Goal: Leave review/rating: Leave review/rating

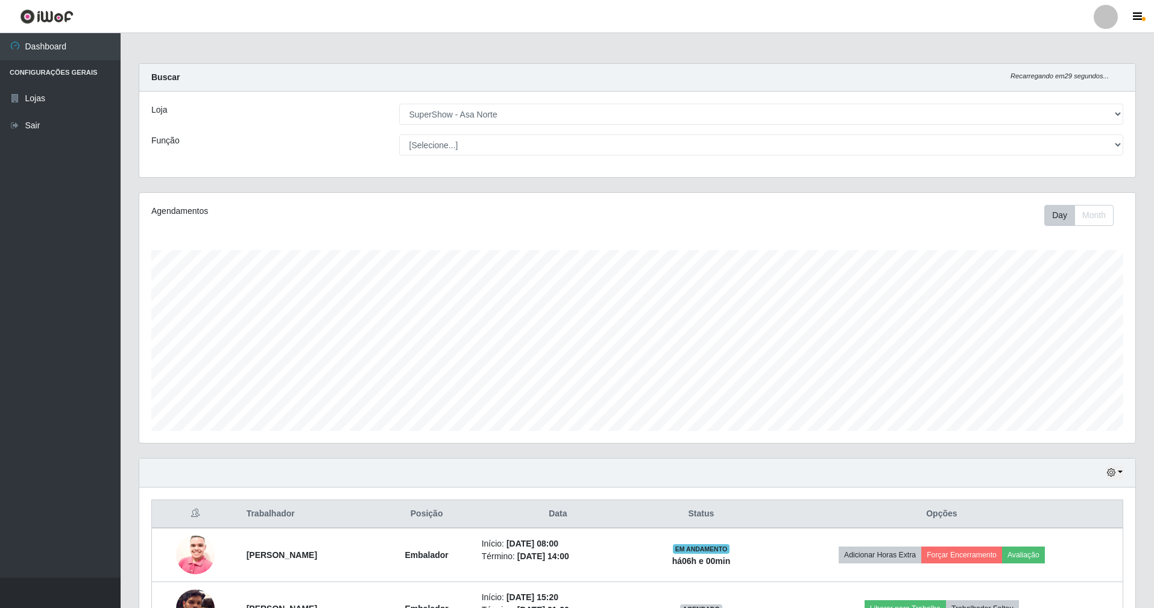
select select "71"
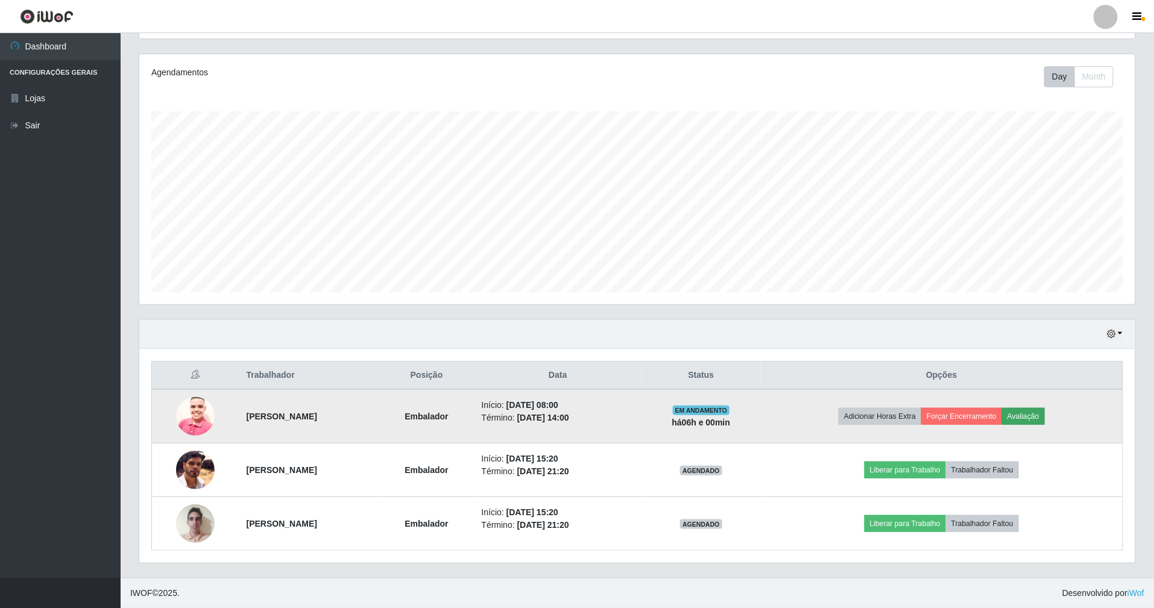
scroll to position [251, 996]
click at [999, 416] on button "Forçar Encerramento" at bounding box center [961, 416] width 81 height 17
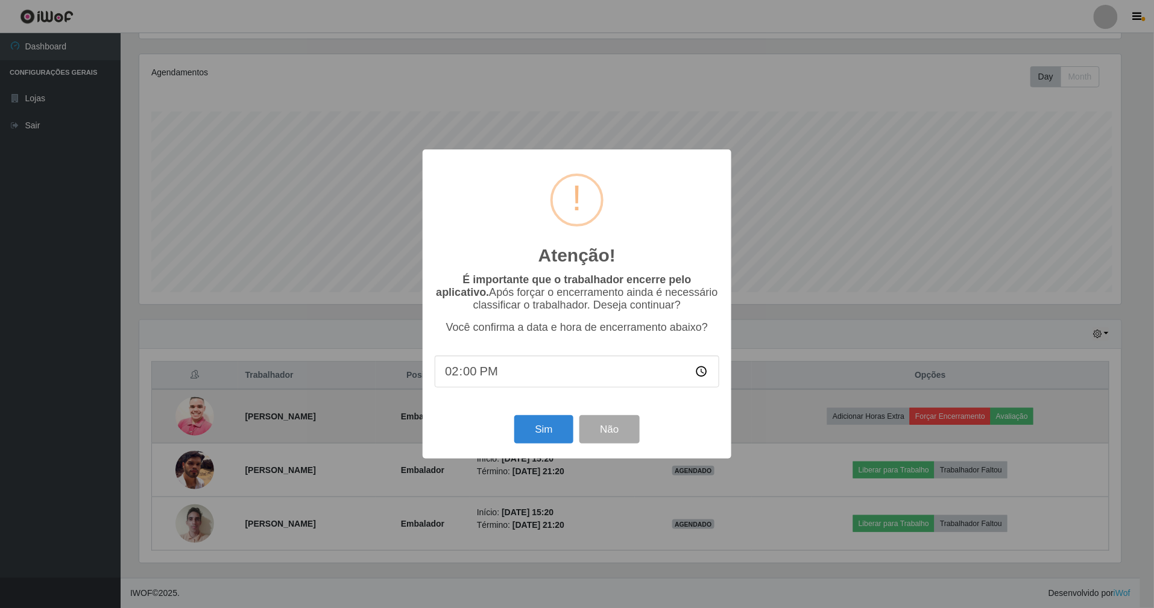
scroll to position [251, 985]
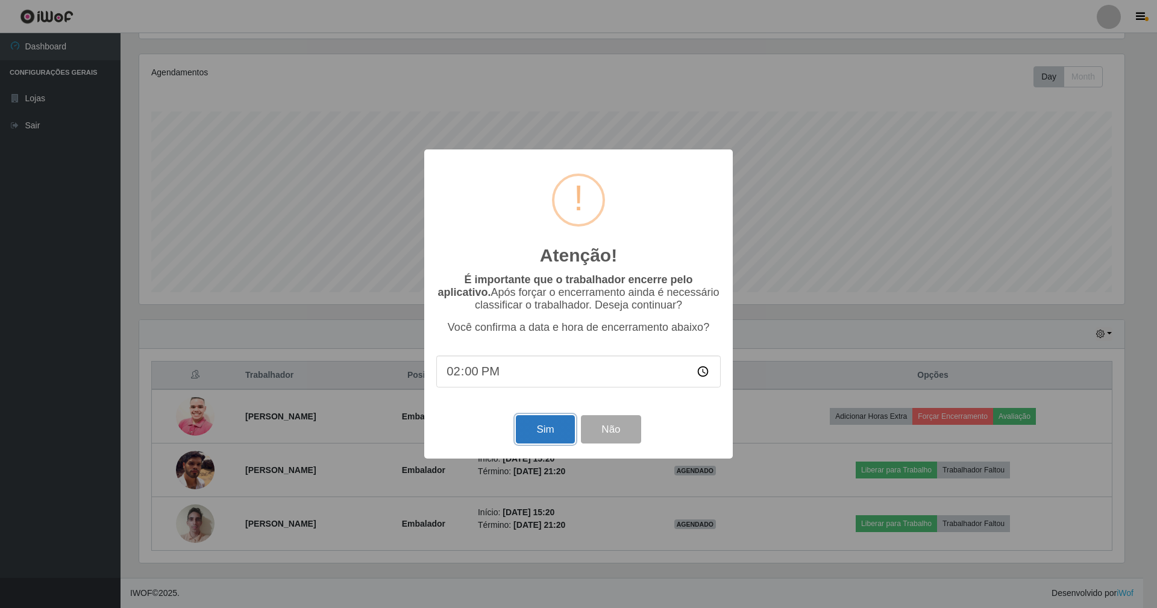
click at [540, 438] on button "Sim" at bounding box center [545, 429] width 58 height 28
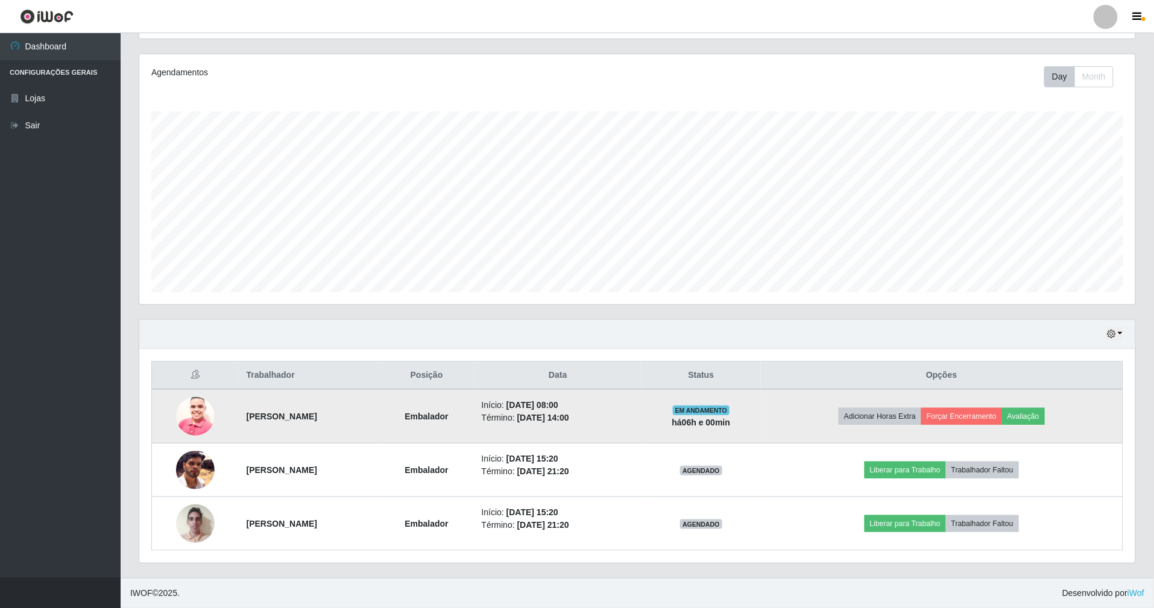
scroll to position [251, 999]
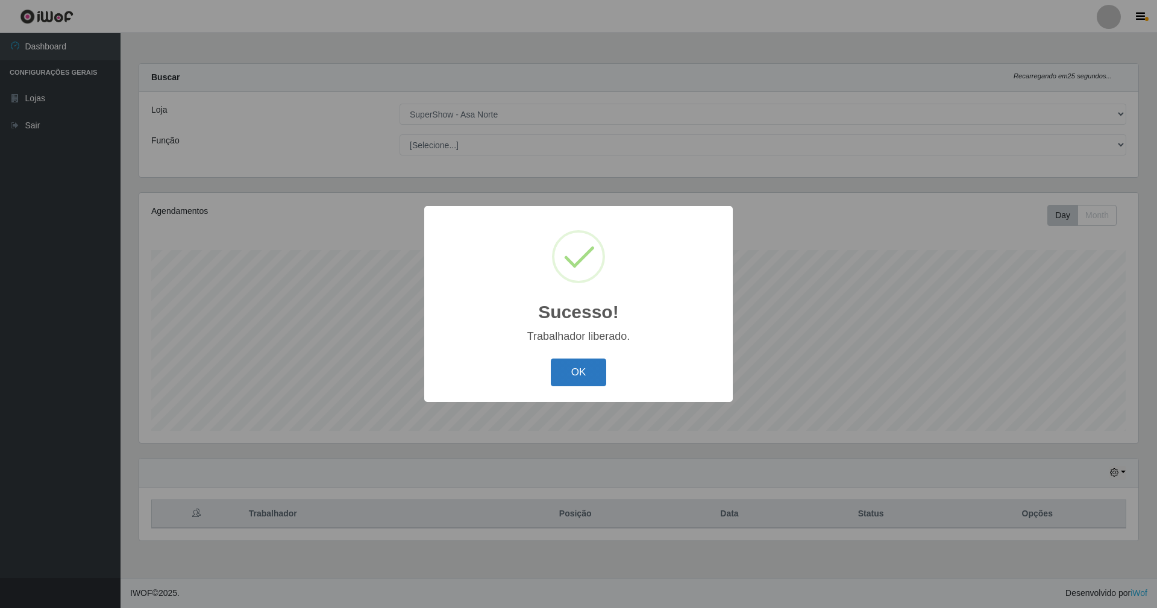
click at [592, 376] on button "OK" at bounding box center [579, 373] width 56 height 28
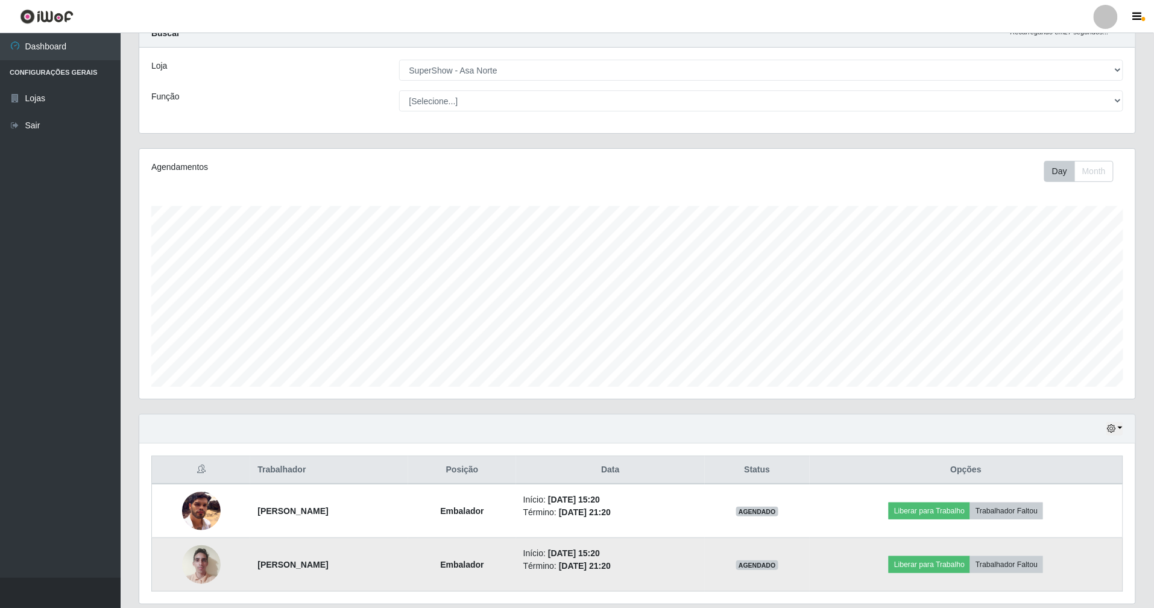
scroll to position [87, 0]
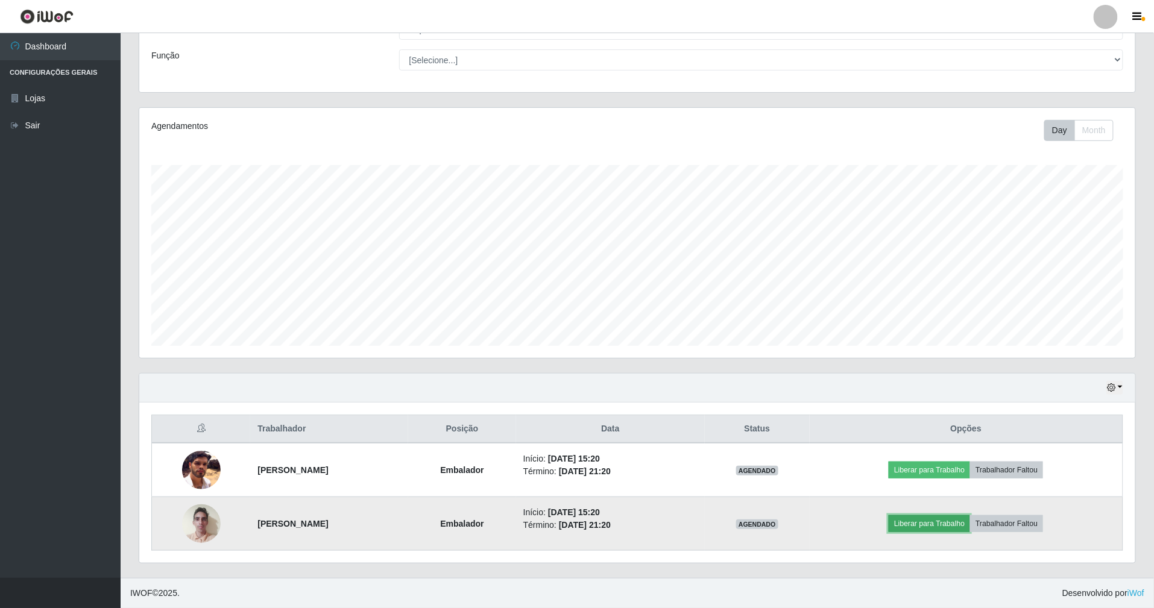
click at [970, 523] on button "Liberar para Trabalho" at bounding box center [929, 523] width 81 height 17
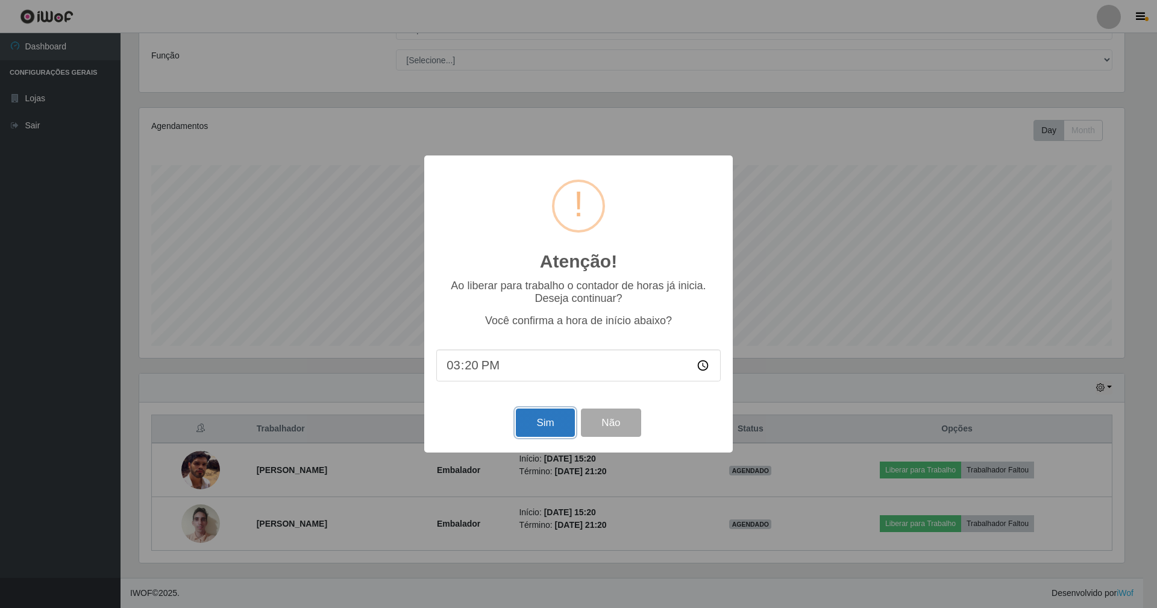
click at [541, 415] on button "Sim" at bounding box center [545, 423] width 58 height 28
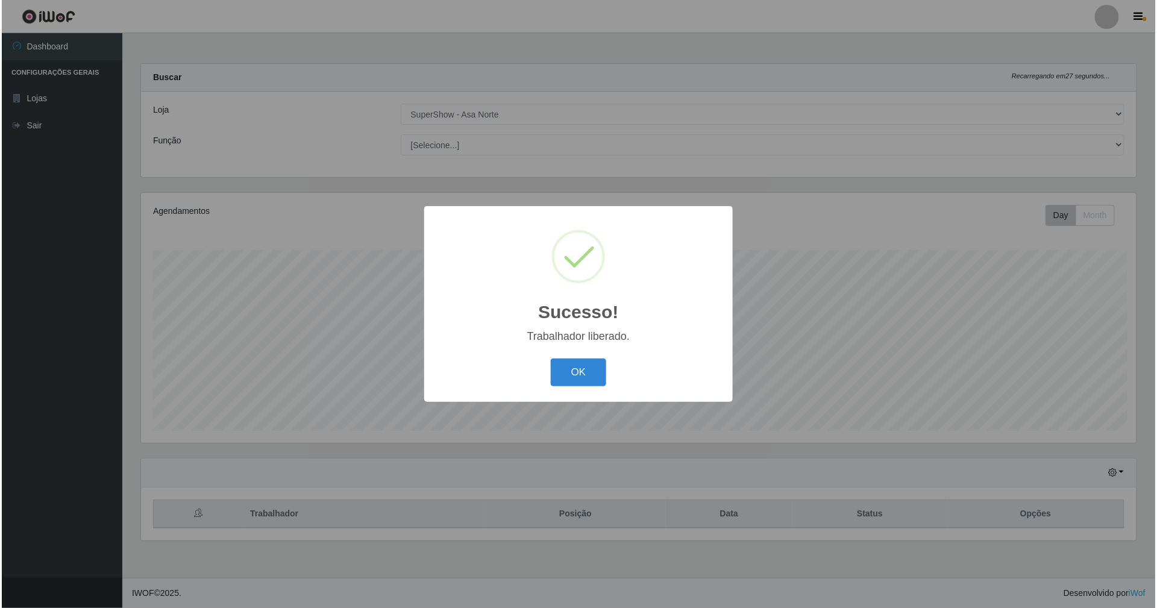
scroll to position [602569, 601820]
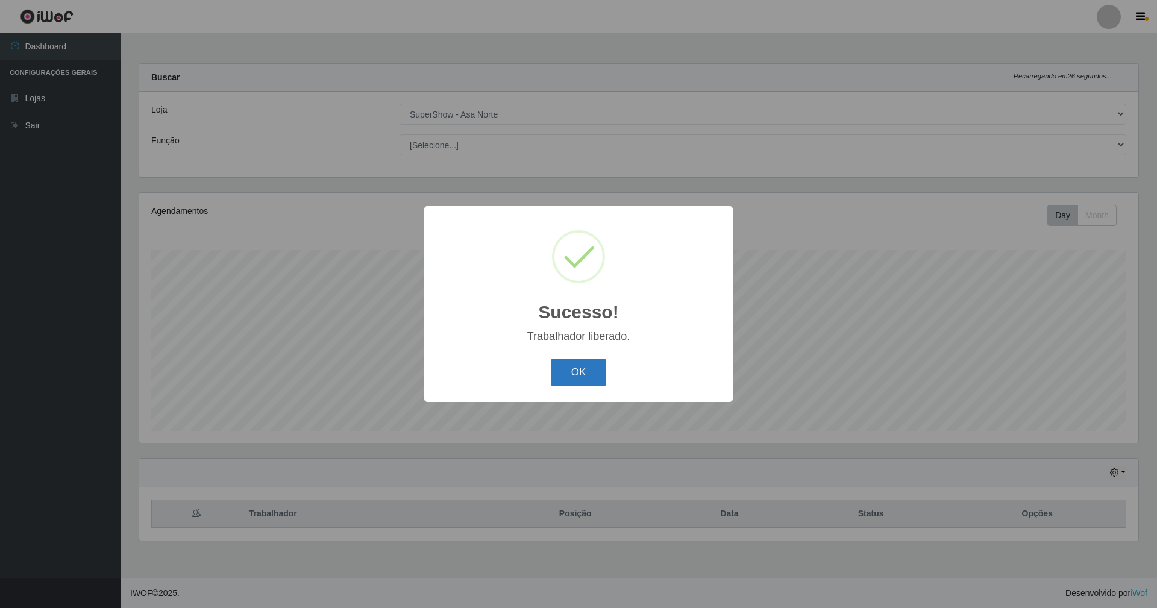
click at [594, 374] on button "OK" at bounding box center [579, 373] width 56 height 28
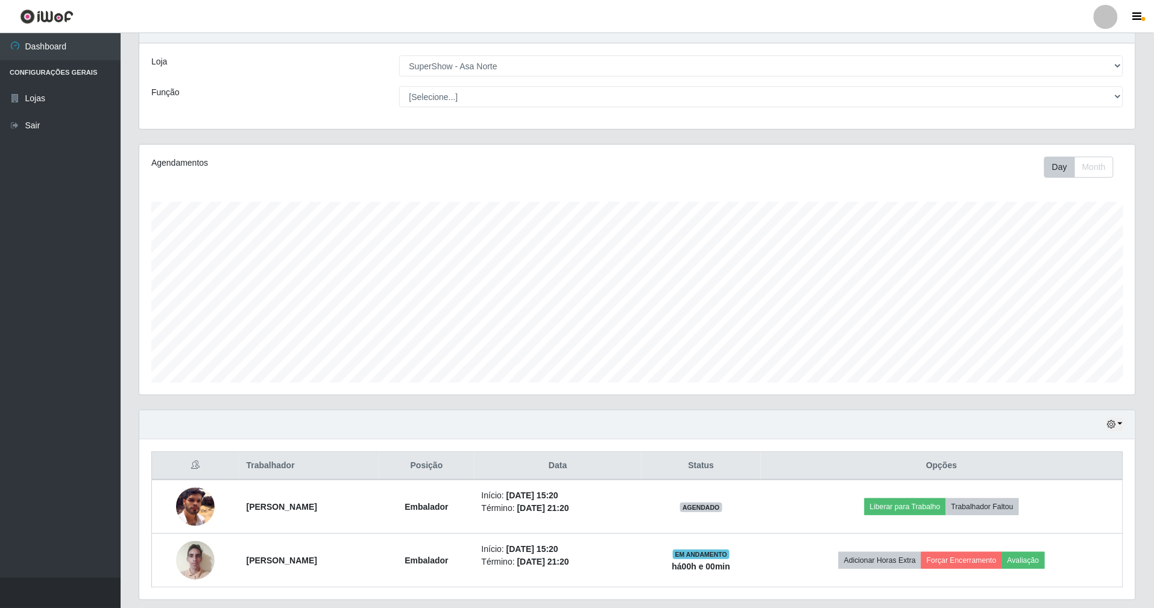
scroll to position [87, 0]
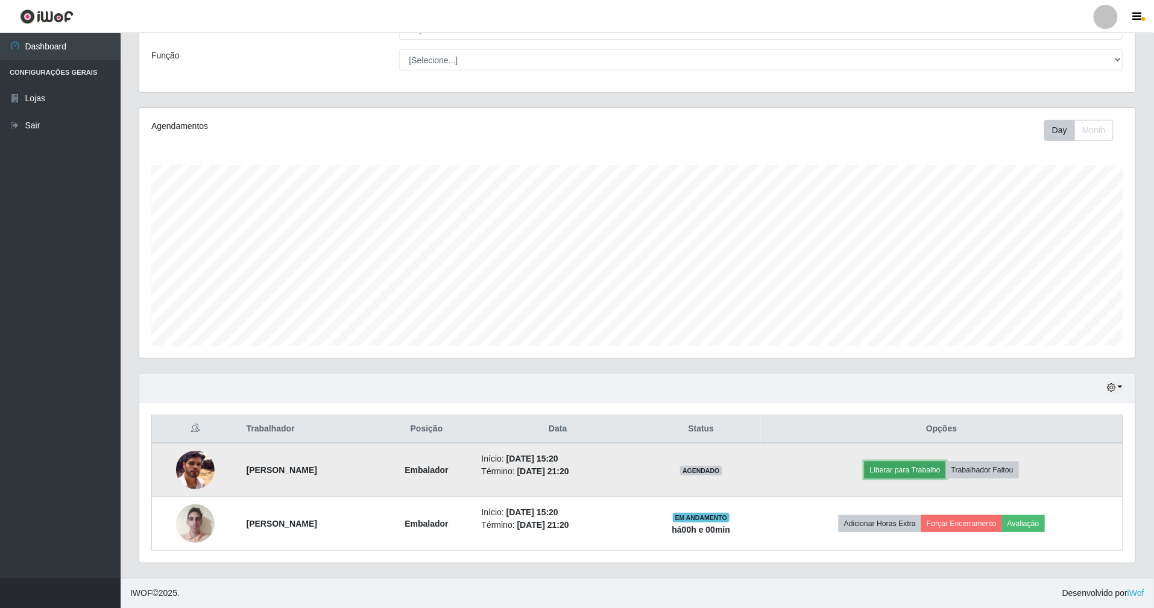
click at [943, 462] on button "Liberar para Trabalho" at bounding box center [904, 470] width 81 height 17
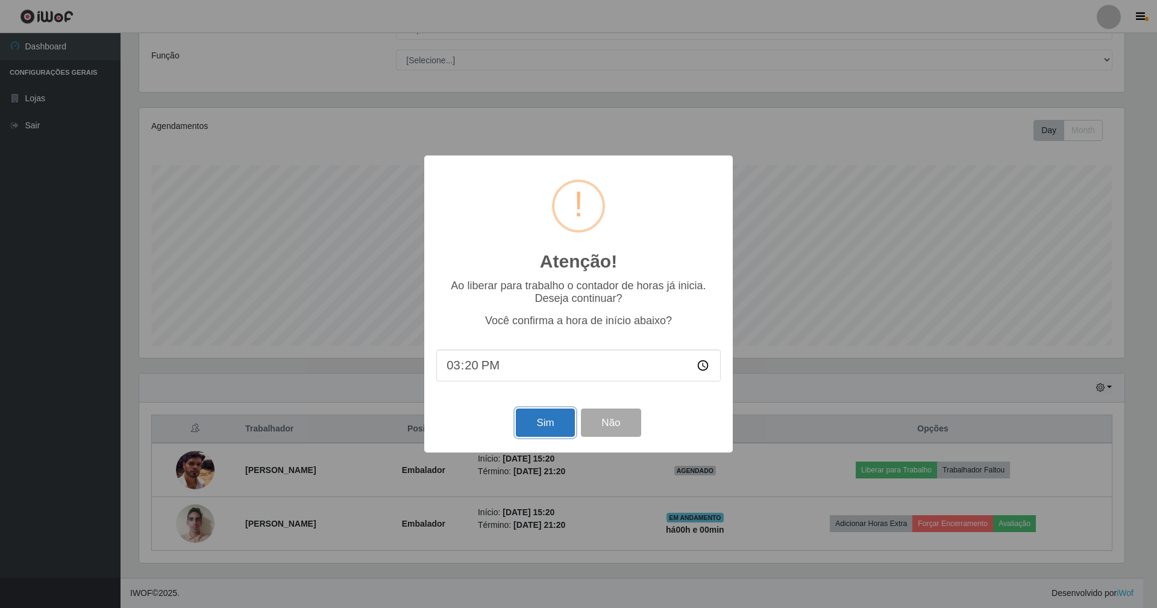
click at [558, 427] on button "Sim" at bounding box center [545, 423] width 58 height 28
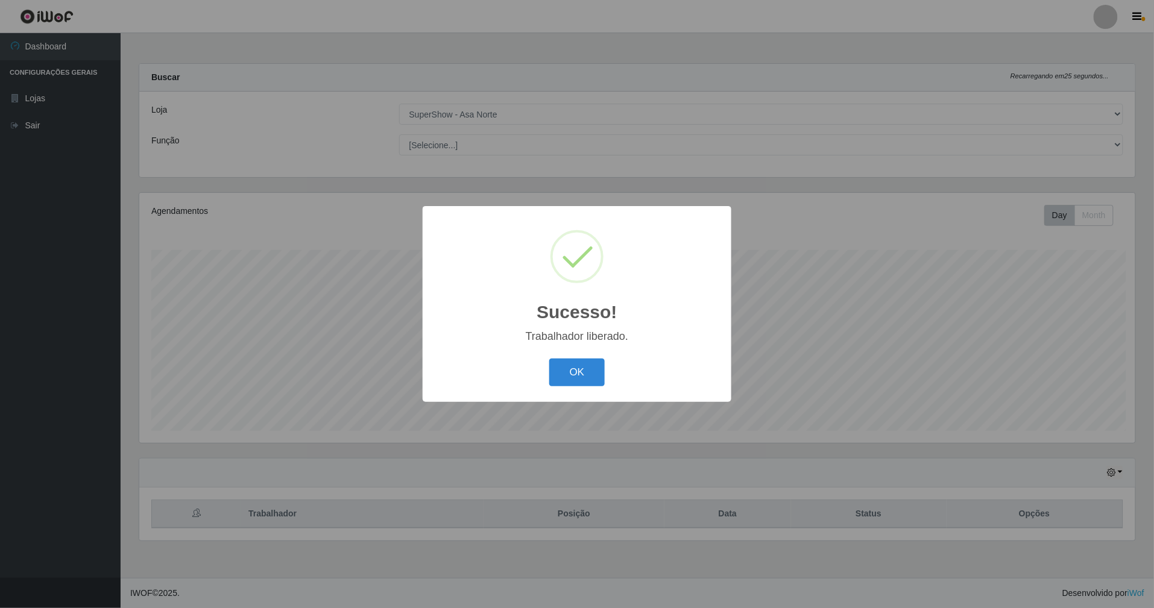
scroll to position [251, 999]
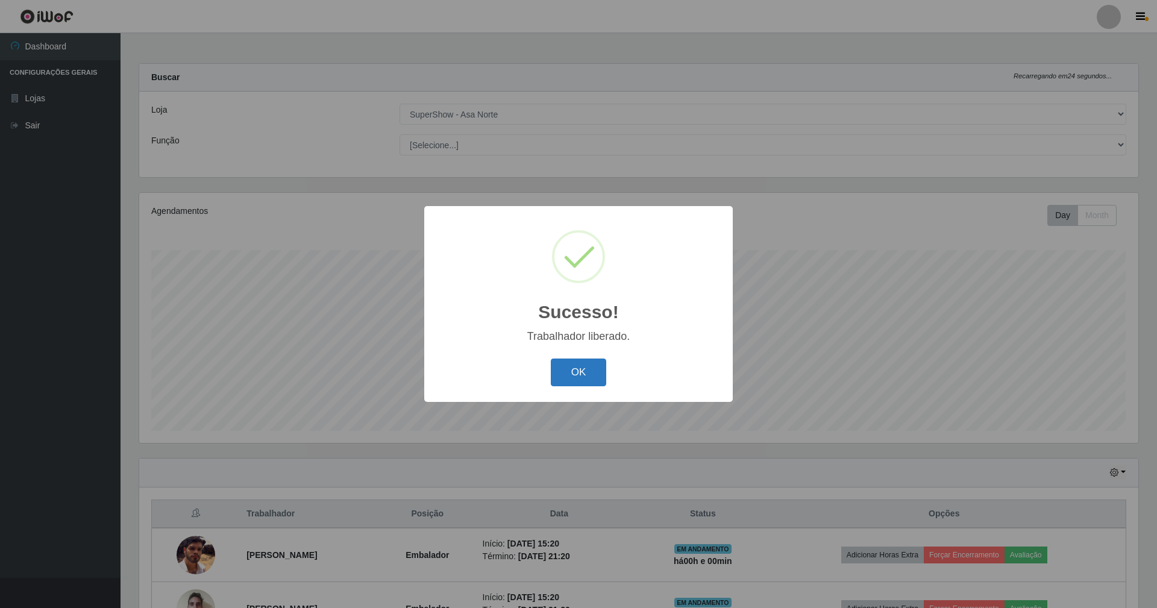
click at [592, 376] on button "OK" at bounding box center [579, 373] width 56 height 28
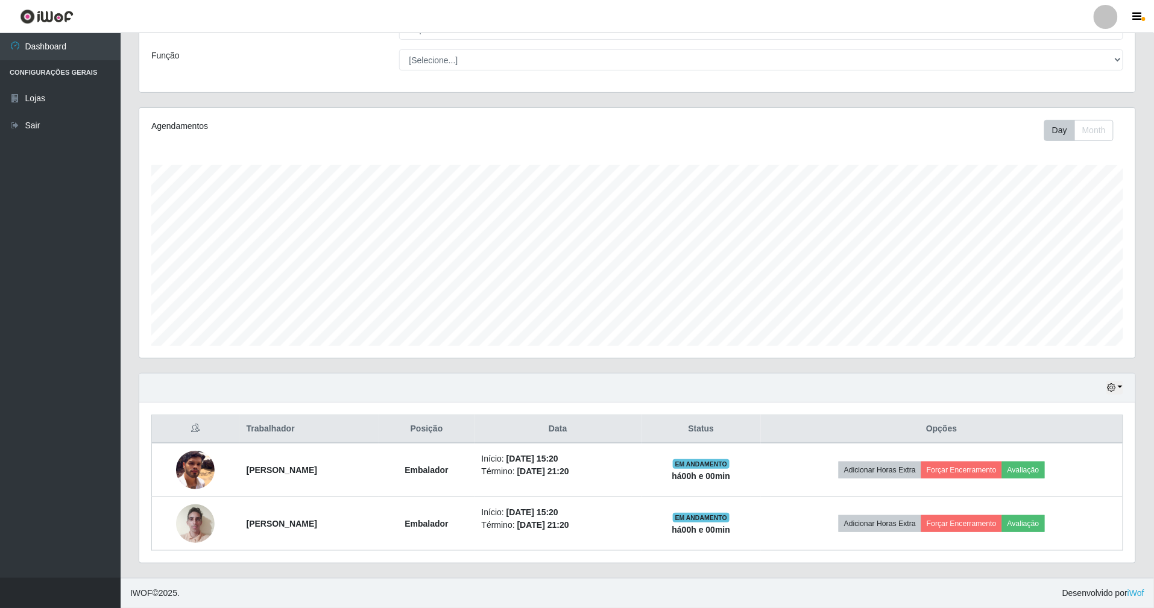
scroll to position [87, 0]
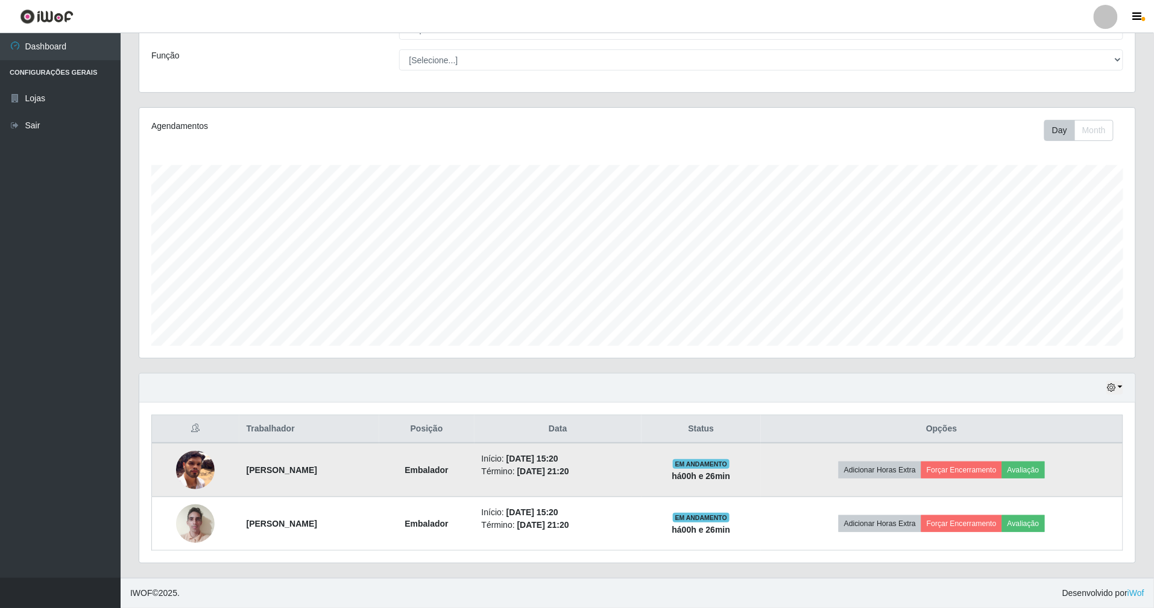
drag, startPoint x: 852, startPoint y: 430, endPoint x: 849, endPoint y: 448, distance: 19.0
click at [854, 447] on table "Trabalhador Posição Data Status Opções [PERSON_NAME] Abrantes Embalador Início:…" at bounding box center [637, 483] width 972 height 136
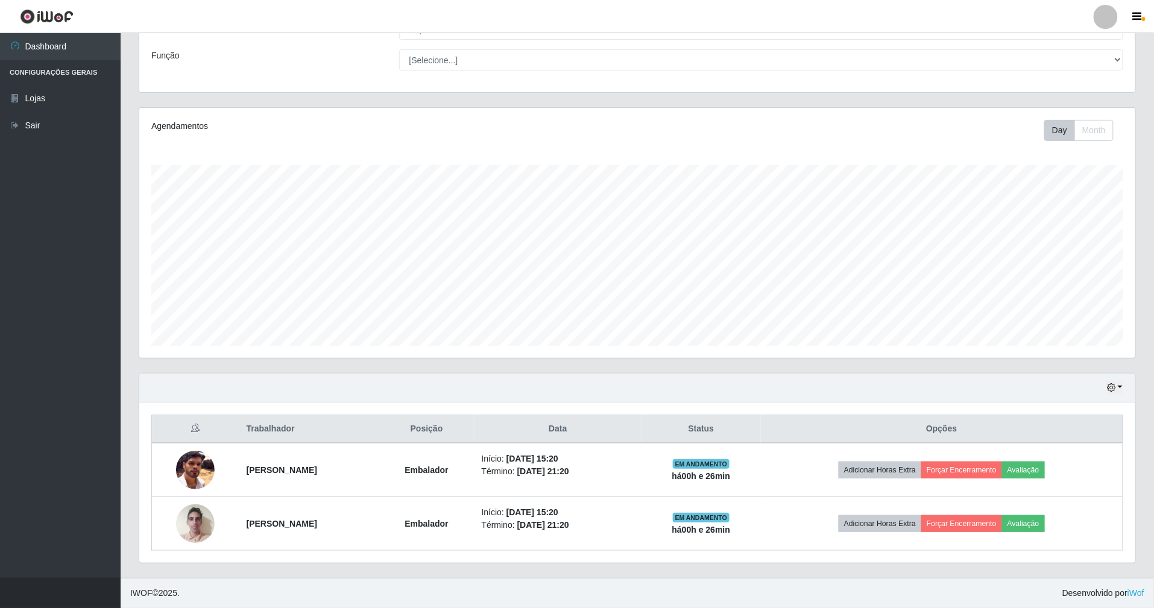
click at [901, 96] on div "Carregando... Buscar Recarregando em 5 segundos... [PERSON_NAME] [Selecione...]…" at bounding box center [637, 42] width 1015 height 129
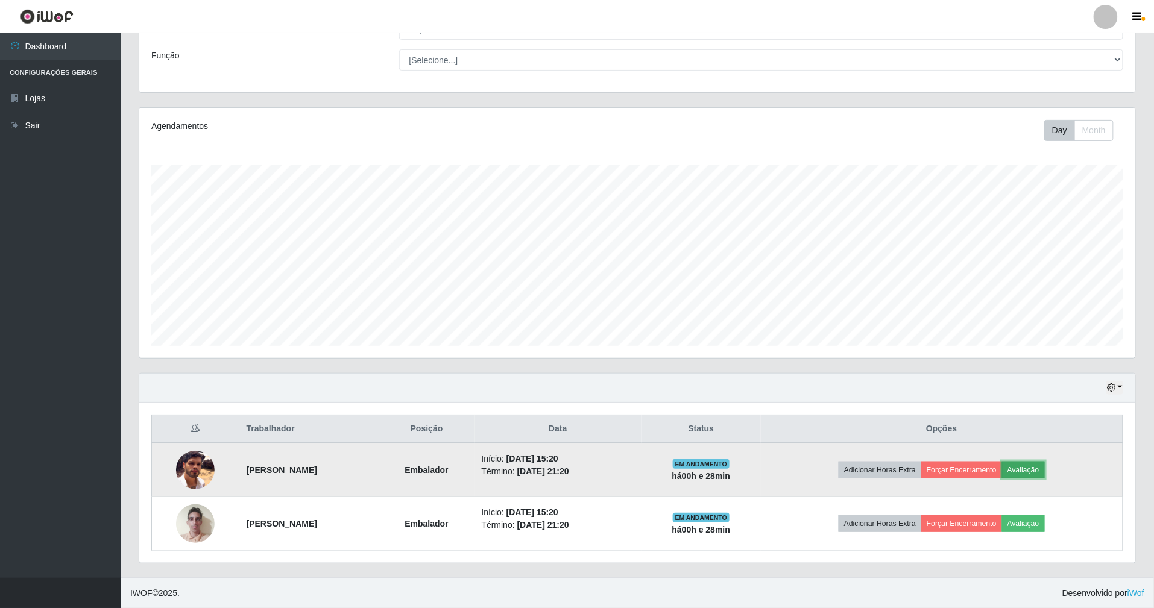
click at [1045, 467] on button "Avaliação" at bounding box center [1023, 470] width 43 height 17
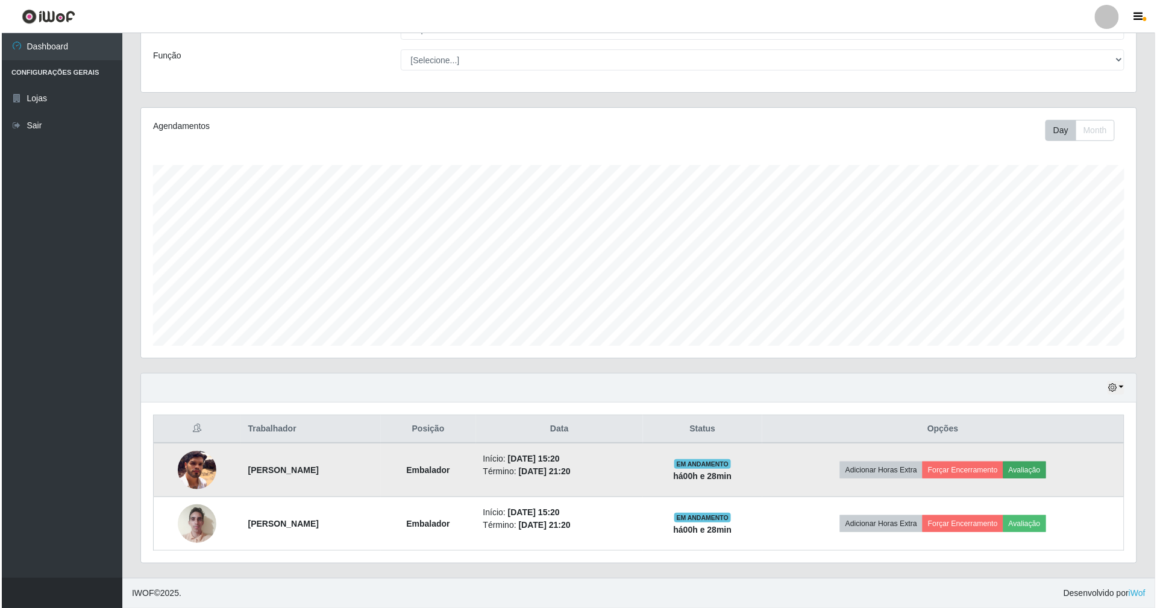
scroll to position [251, 985]
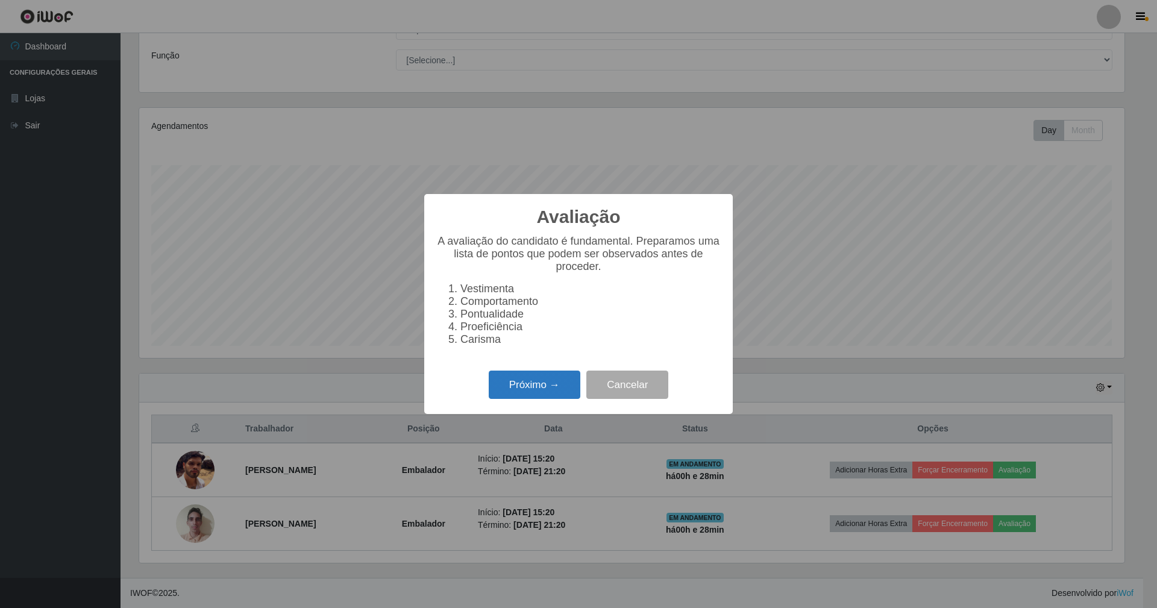
click at [543, 399] on button "Próximo →" at bounding box center [535, 385] width 92 height 28
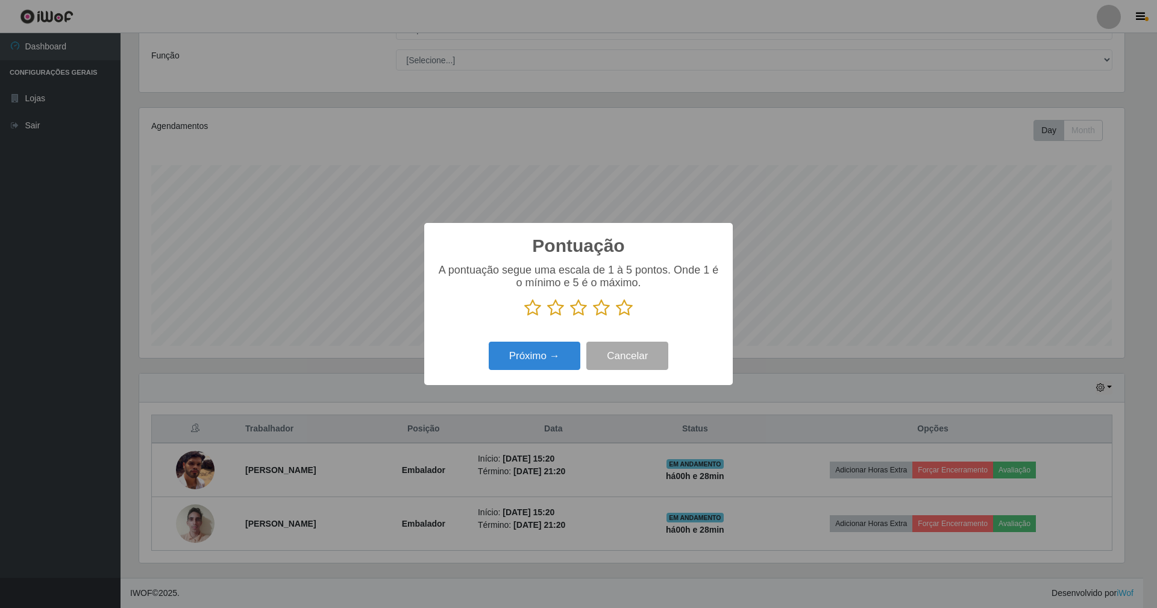
click at [626, 302] on icon at bounding box center [624, 308] width 17 height 18
click at [616, 317] on input "radio" at bounding box center [616, 317] width 0 height 0
click at [565, 353] on button "Próximo →" at bounding box center [535, 356] width 92 height 28
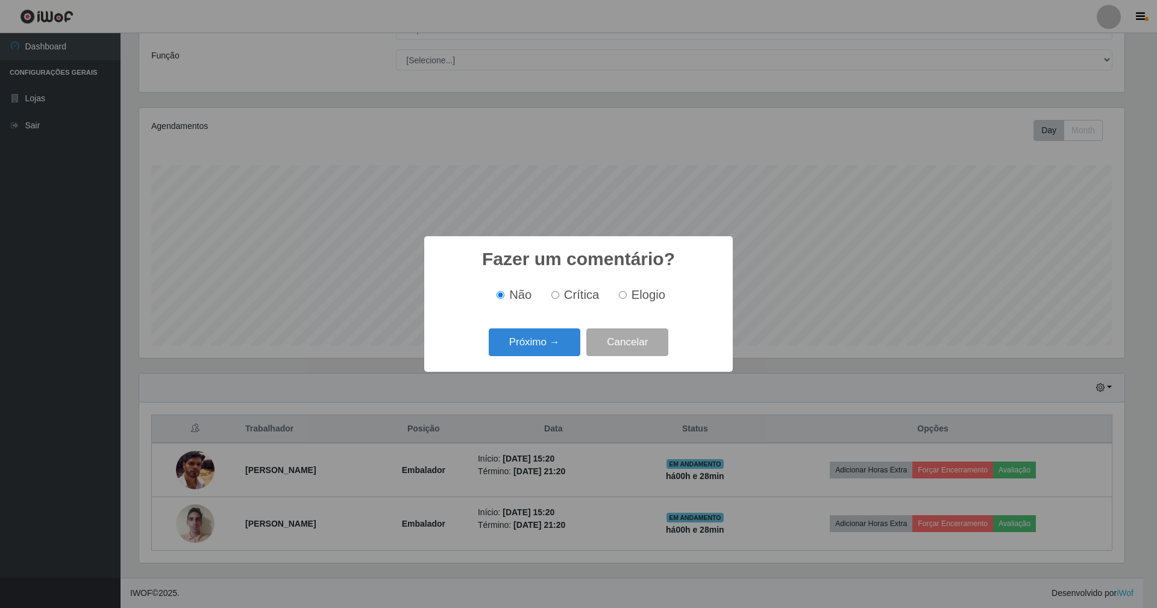
click at [625, 295] on input "Elogio" at bounding box center [623, 295] width 8 height 8
radio input "true"
click at [569, 342] on button "Próximo →" at bounding box center [535, 343] width 92 height 28
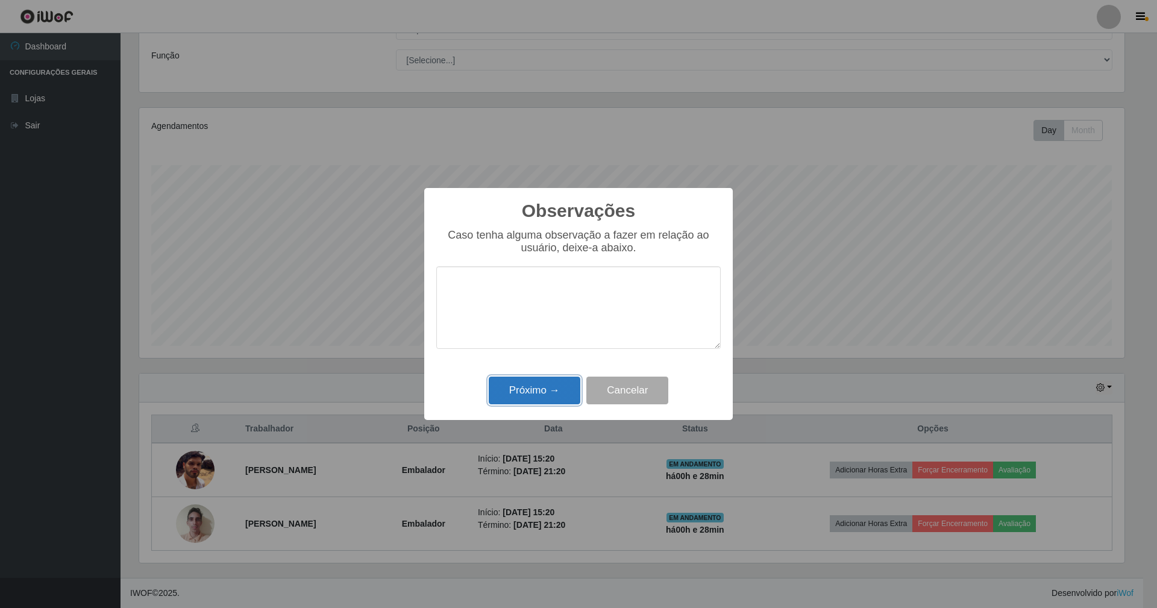
click at [568, 394] on button "Próximo →" at bounding box center [535, 391] width 92 height 28
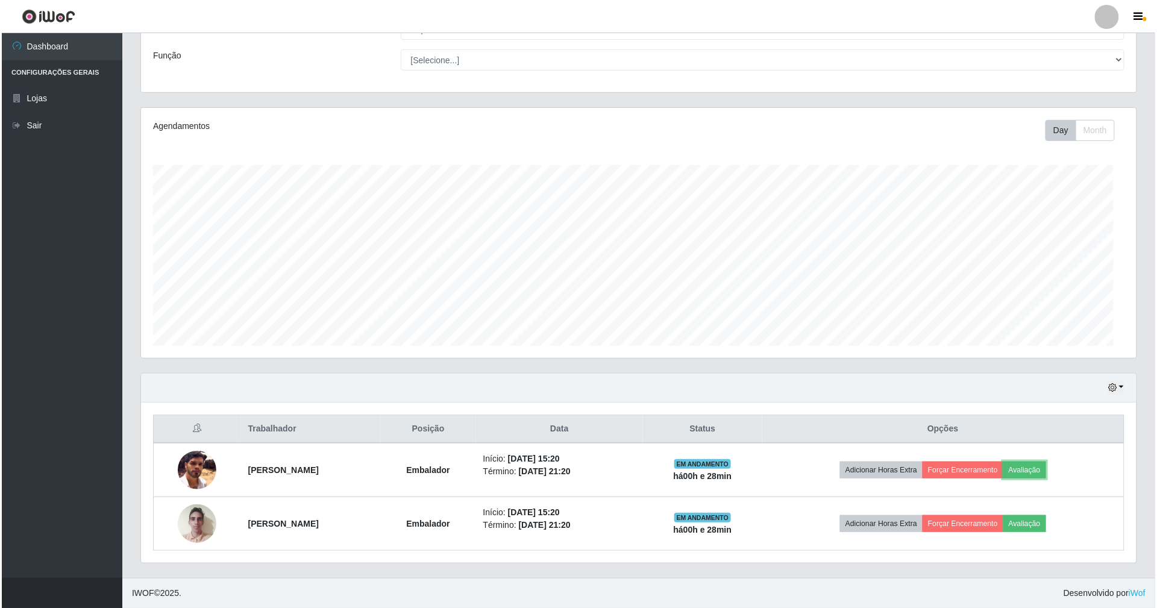
scroll to position [251, 996]
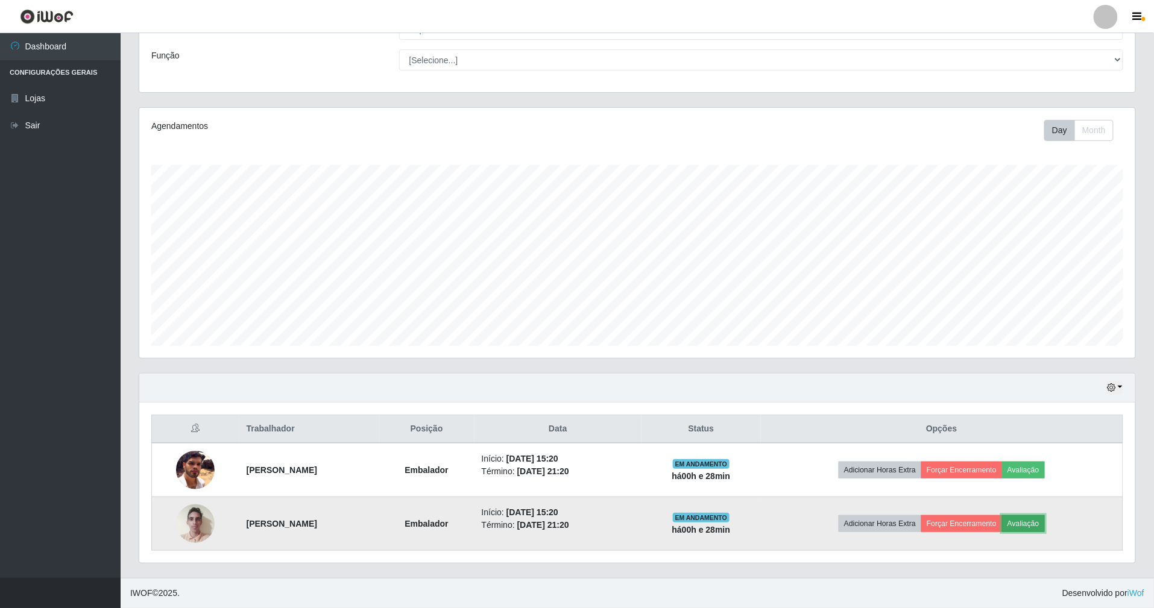
click at [1033, 521] on button "Avaliação" at bounding box center [1023, 523] width 43 height 17
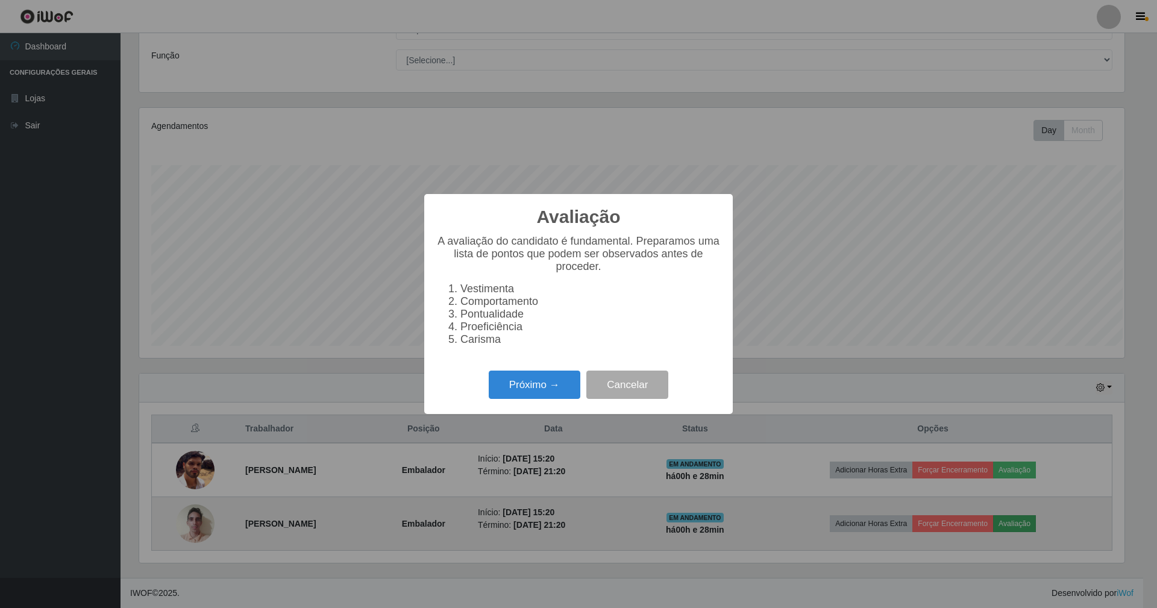
scroll to position [251, 985]
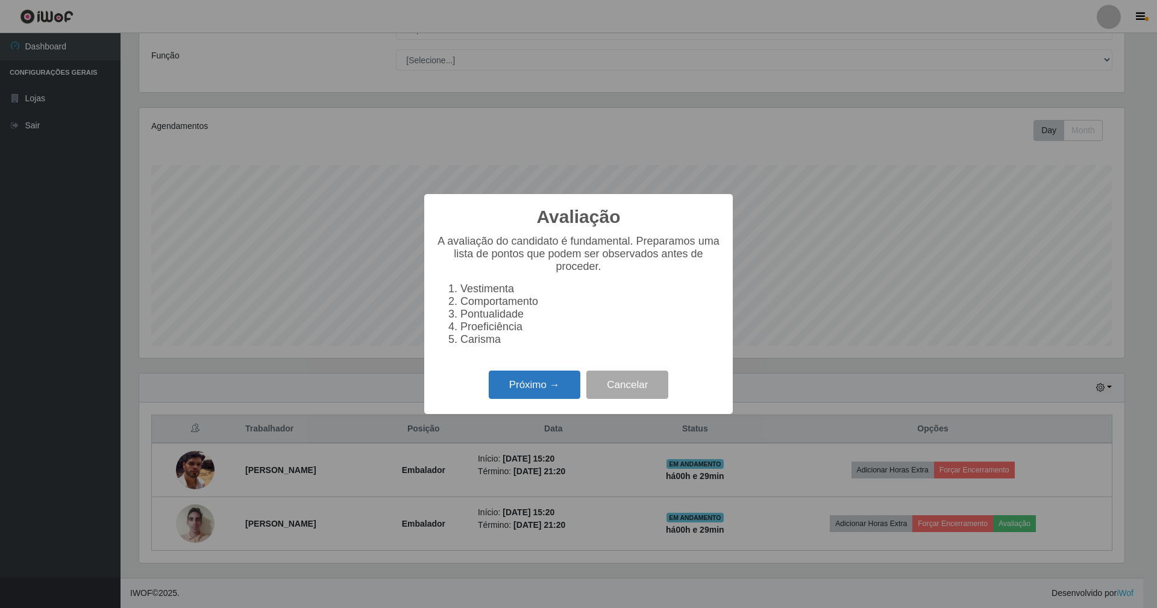
click at [512, 387] on button "Próximo →" at bounding box center [535, 385] width 92 height 28
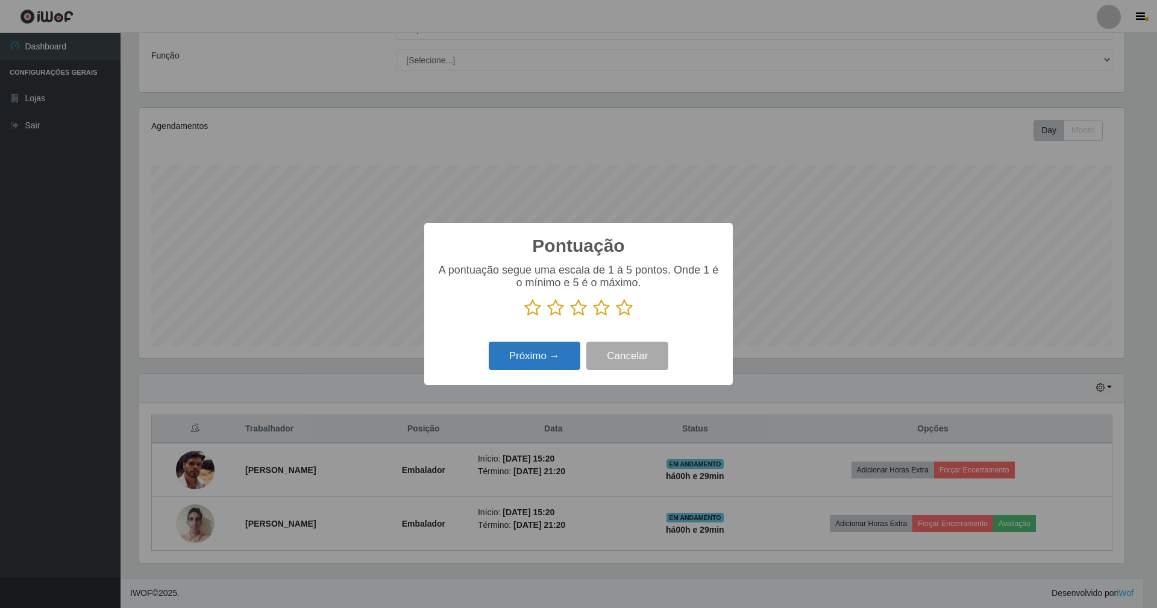
scroll to position [602569, 601834]
click at [620, 306] on icon at bounding box center [624, 308] width 17 height 18
click at [616, 317] on input "radio" at bounding box center [616, 317] width 0 height 0
click at [555, 353] on button "Próximo →" at bounding box center [535, 356] width 92 height 28
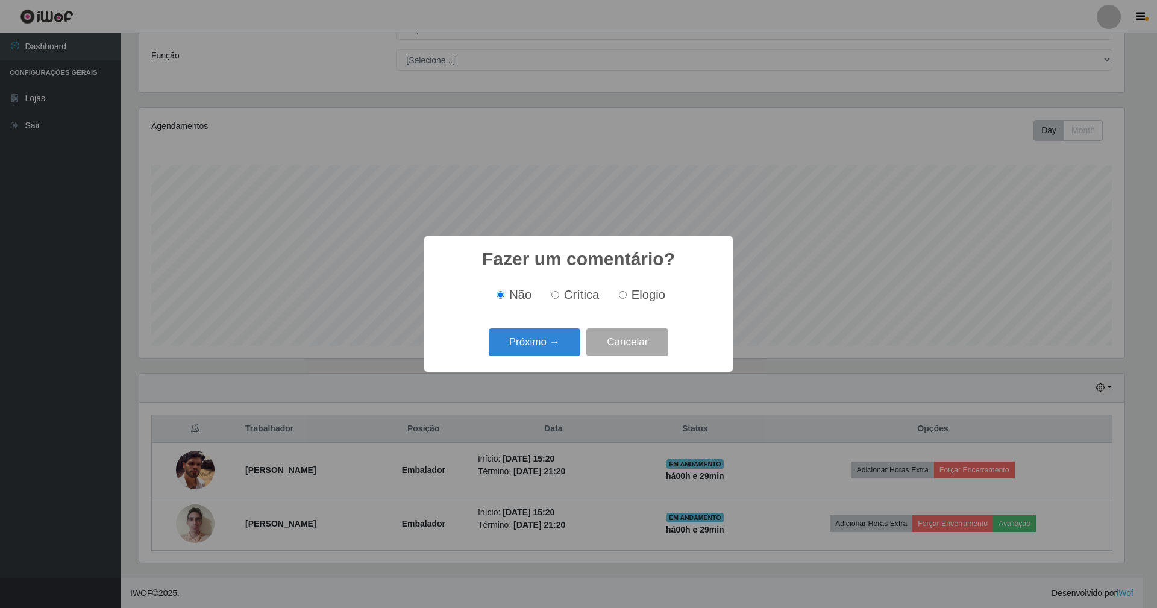
click at [625, 292] on input "Elogio" at bounding box center [623, 295] width 8 height 8
radio input "true"
click at [557, 345] on button "Próximo →" at bounding box center [535, 343] width 92 height 28
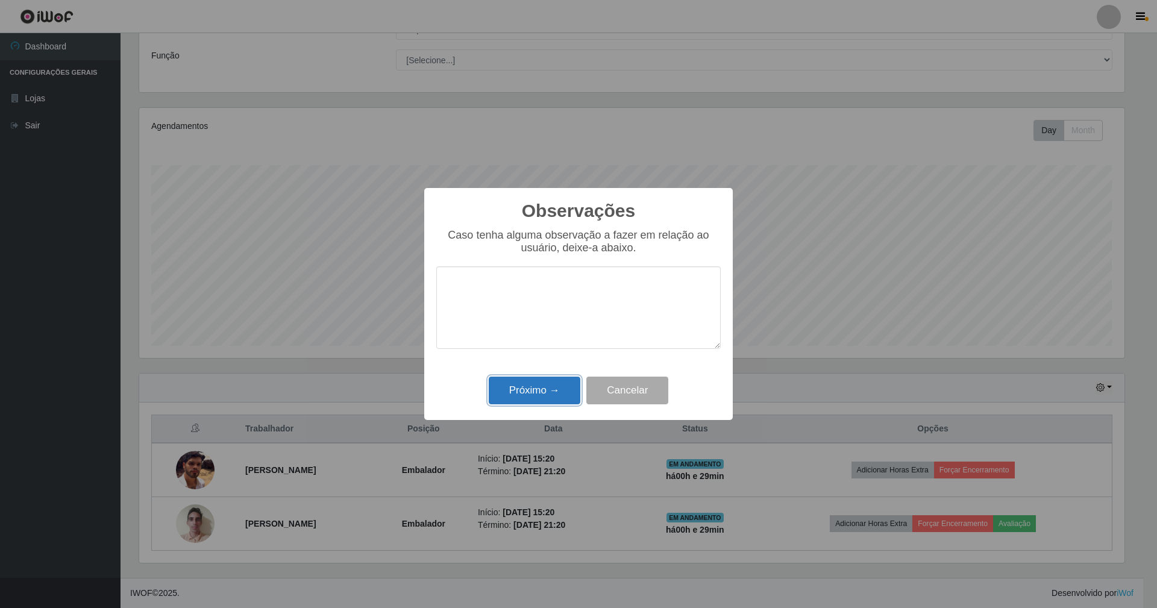
click at [548, 393] on button "Próximo →" at bounding box center [535, 391] width 92 height 28
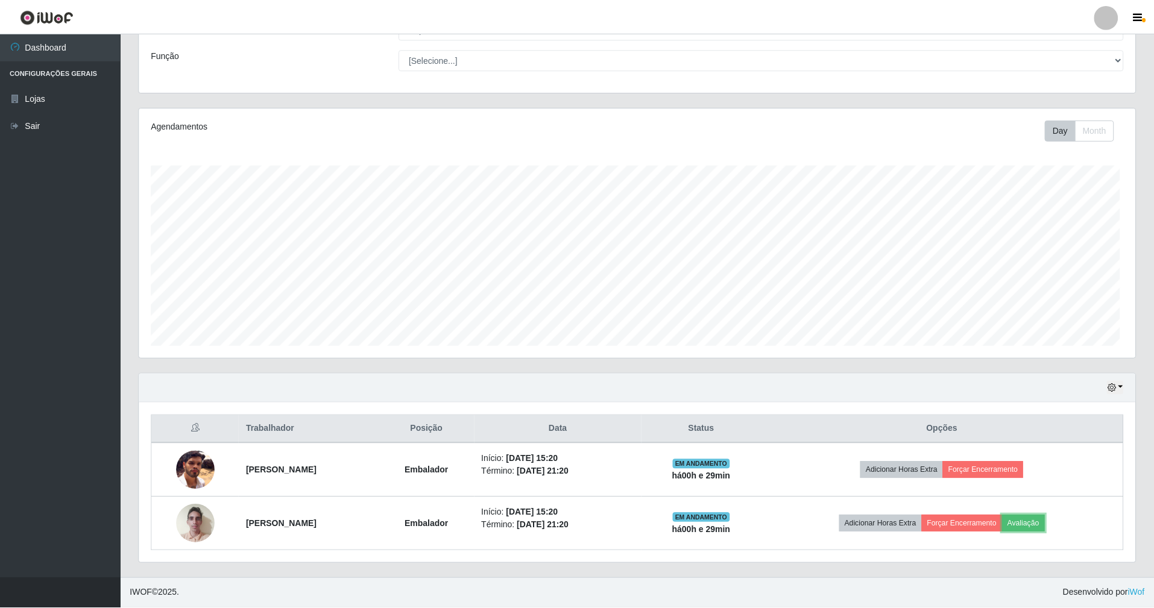
scroll to position [251, 996]
